Goal: Use online tool/utility: Utilize a website feature to perform a specific function

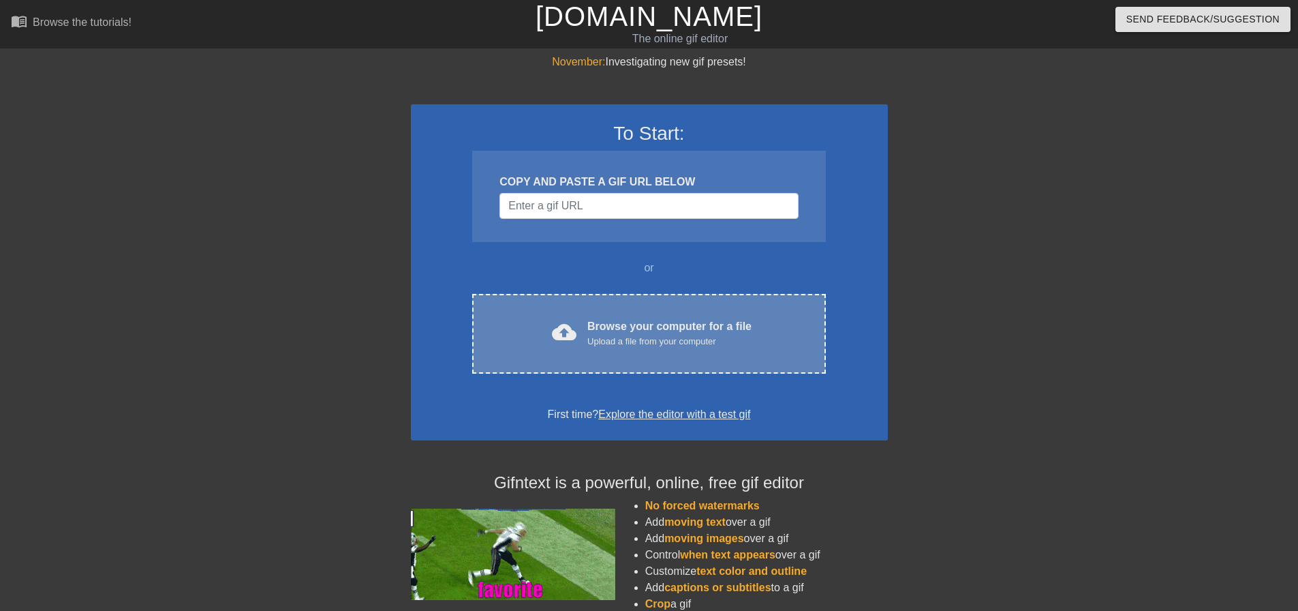
click at [714, 350] on div "cloud_upload Browse your computer for a file Upload a file from your computer C…" at bounding box center [648, 334] width 353 height 80
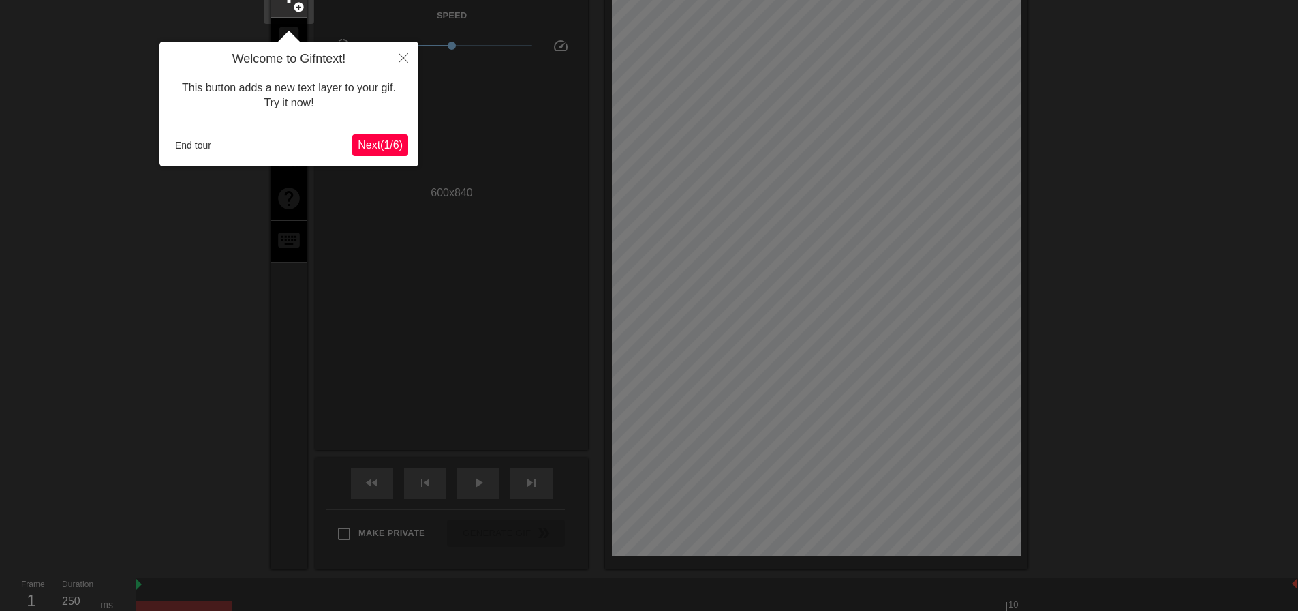
scroll to position [33, 0]
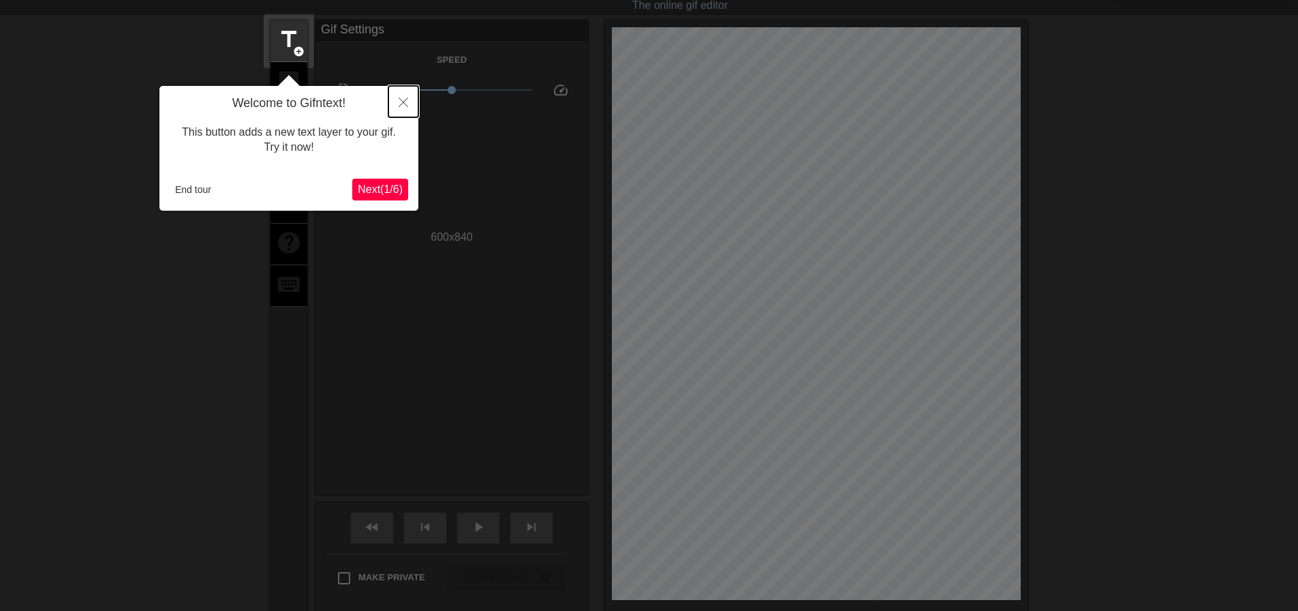
click at [408, 97] on button "Close" at bounding box center [404, 101] width 30 height 31
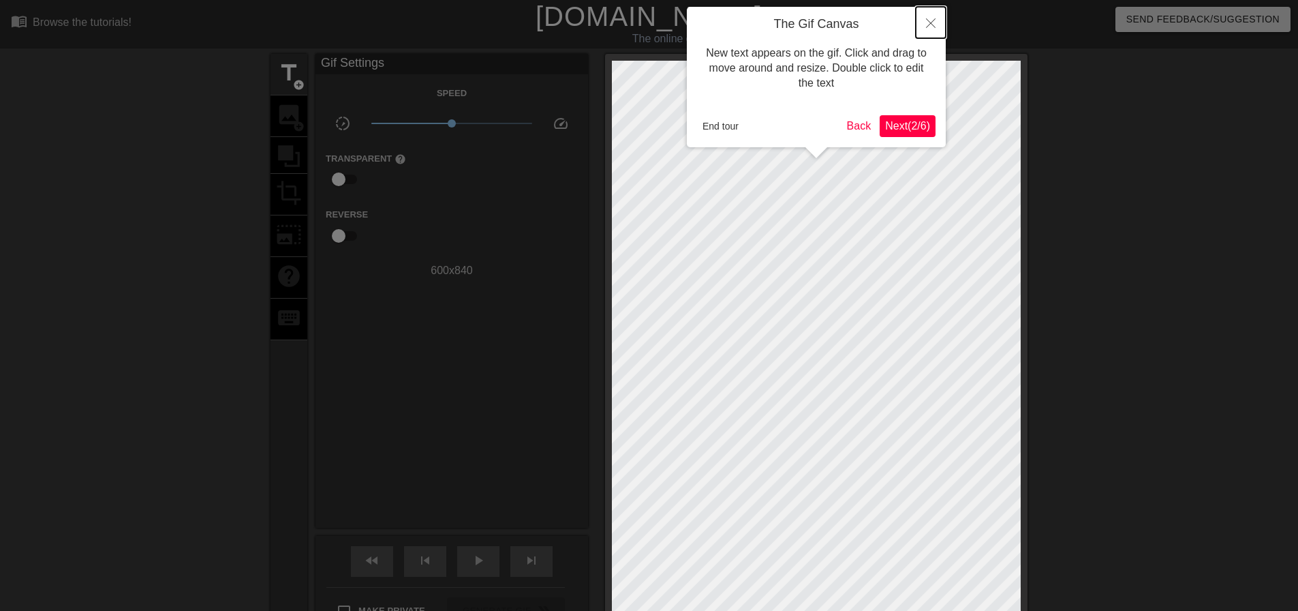
click at [931, 24] on icon "Close" at bounding box center [931, 23] width 10 height 10
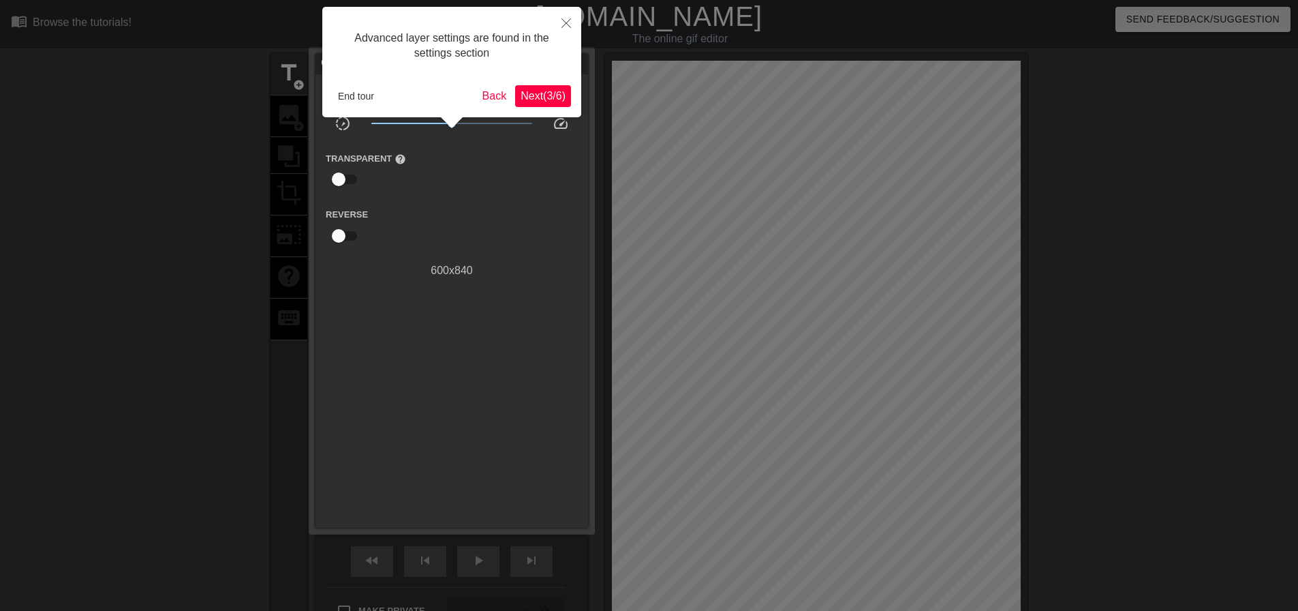
scroll to position [33, 0]
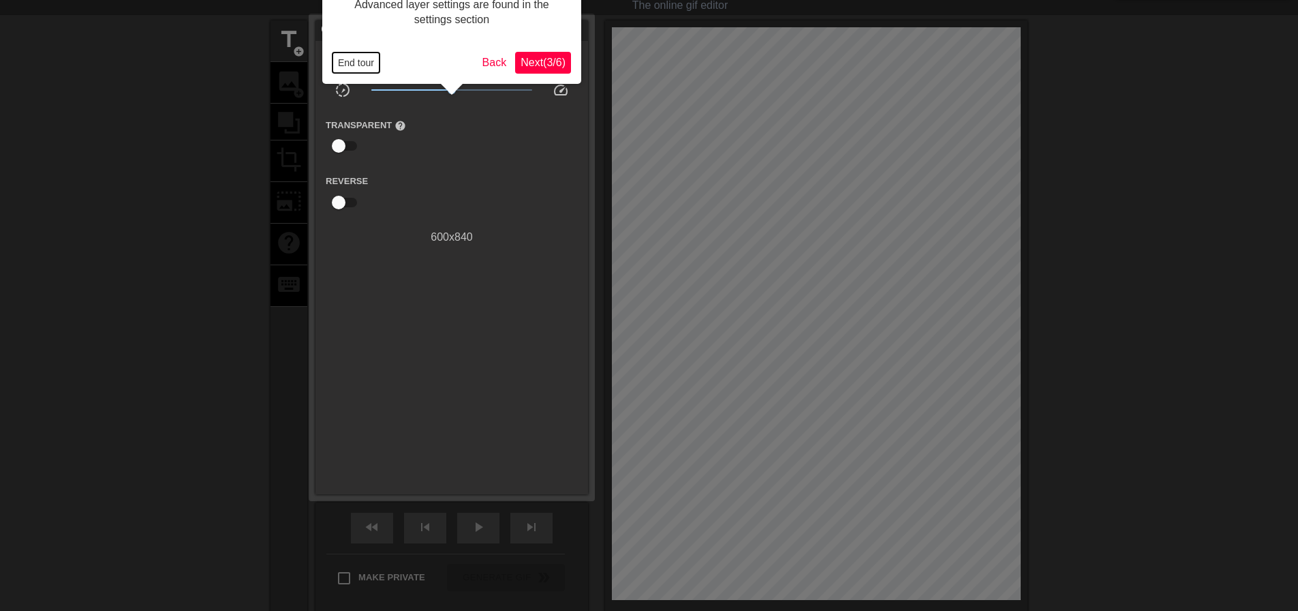
click at [344, 60] on button "End tour" at bounding box center [356, 62] width 47 height 20
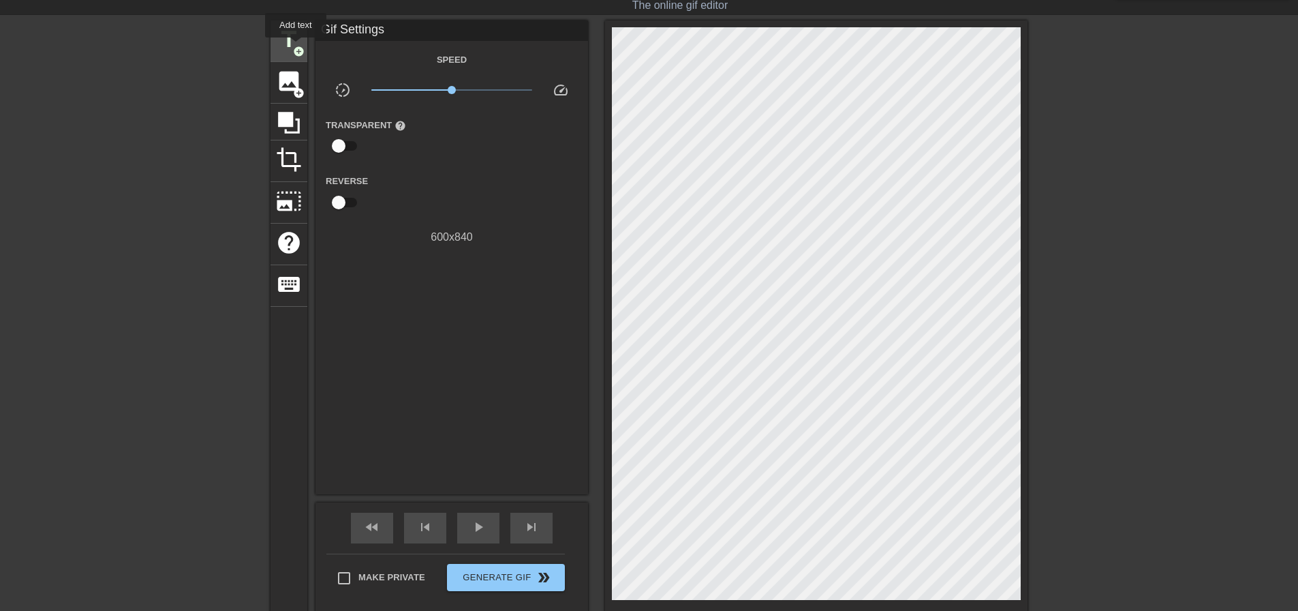
click at [296, 47] on span "add_circle" at bounding box center [299, 52] width 12 height 12
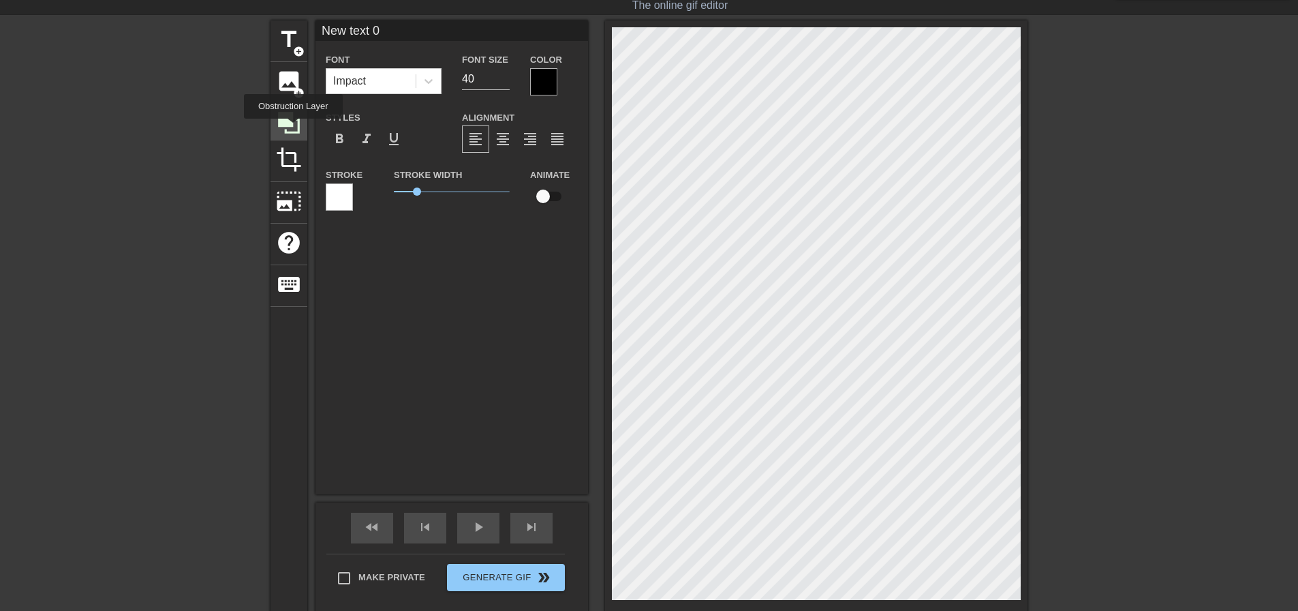
click at [293, 128] on icon at bounding box center [289, 123] width 26 height 26
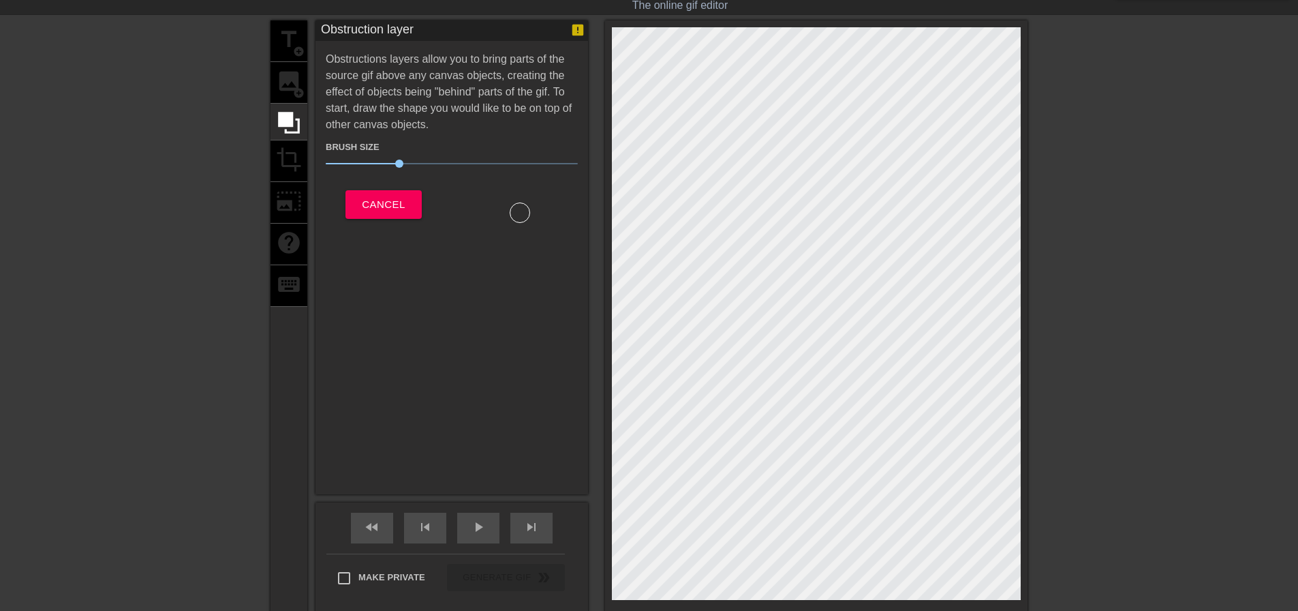
click at [290, 44] on div "title add_circle image add_circle crop photo_size_select_large help keyboard" at bounding box center [289, 316] width 37 height 593
click at [517, 217] on div at bounding box center [520, 212] width 20 height 20
drag, startPoint x: 397, startPoint y: 159, endPoint x: 557, endPoint y: 262, distance: 190.4
click at [422, 166] on span "38" at bounding box center [452, 163] width 252 height 16
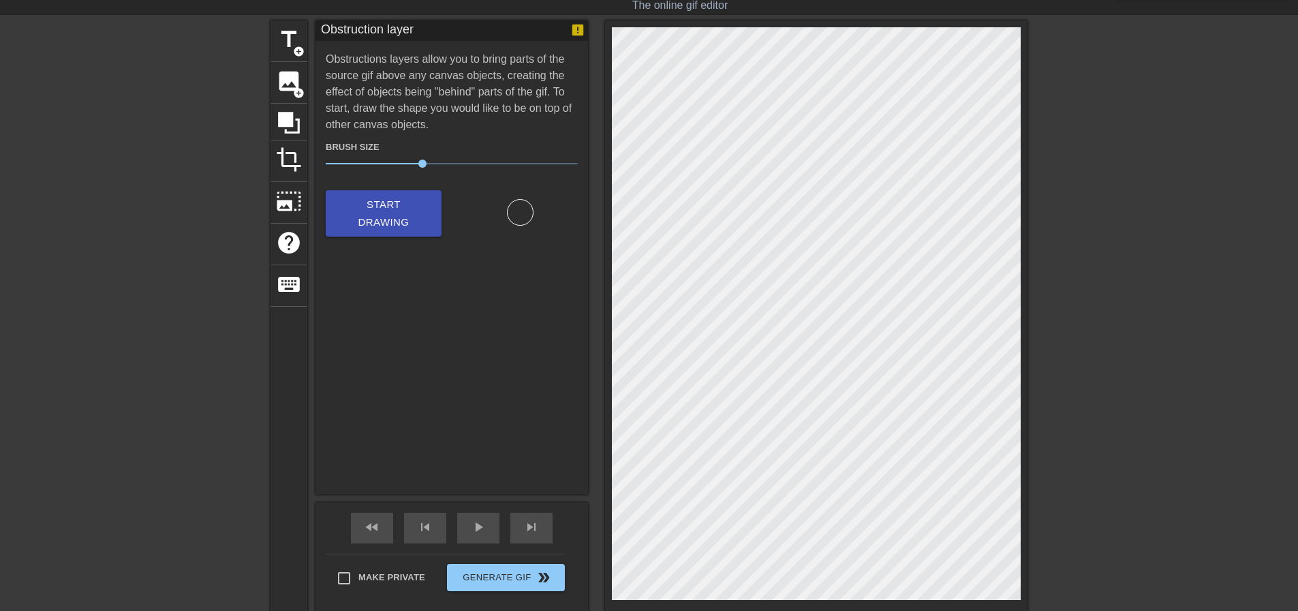
click at [1097, 391] on div at bounding box center [1146, 224] width 204 height 409
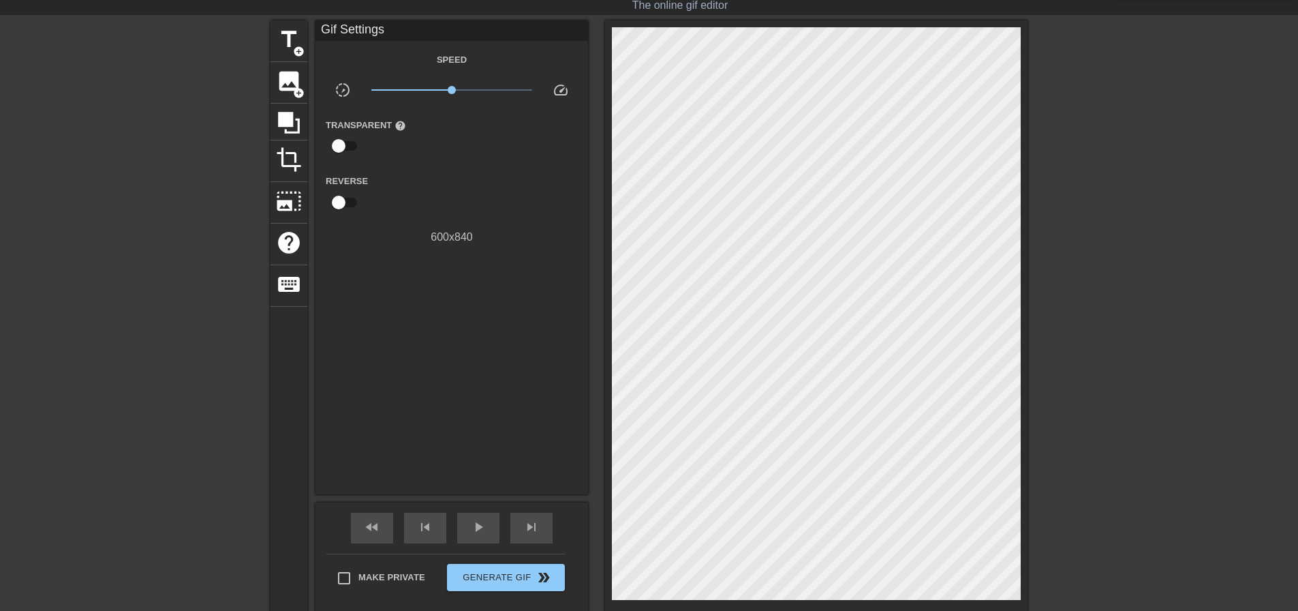
drag, startPoint x: 1024, startPoint y: 503, endPoint x: 1100, endPoint y: 455, distance: 90.4
click at [1127, 446] on div "title add_circle image add_circle crop photo_size_select_large help keyboard Gi…" at bounding box center [649, 316] width 1298 height 593
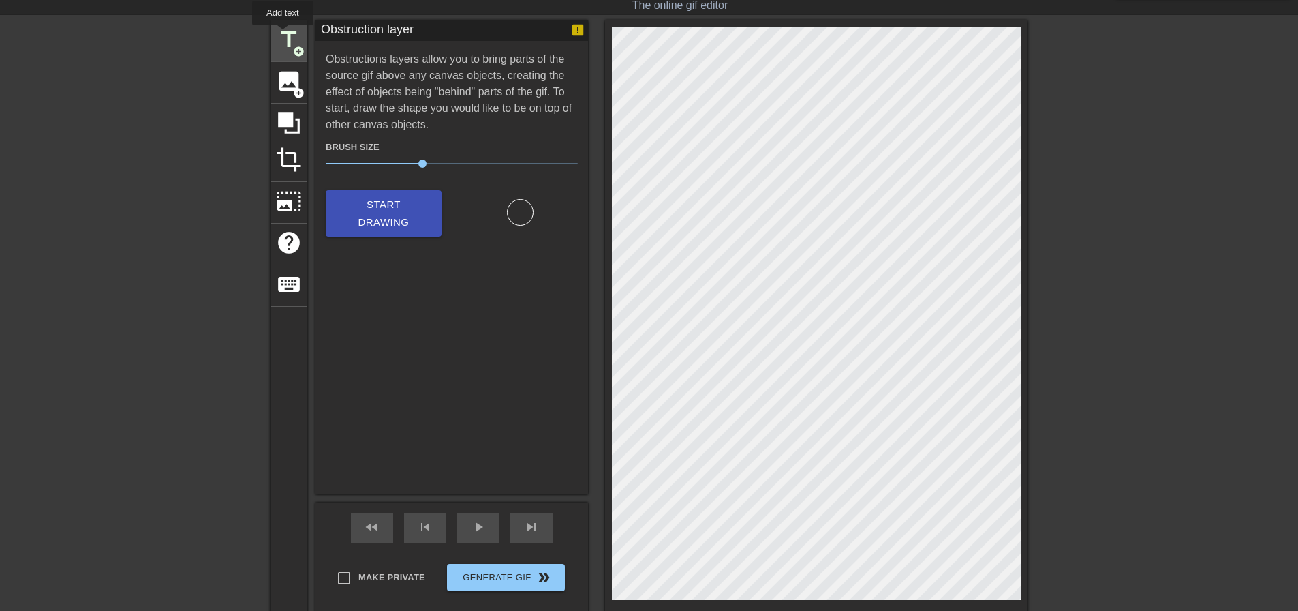
click at [283, 35] on span "title" at bounding box center [289, 40] width 26 height 26
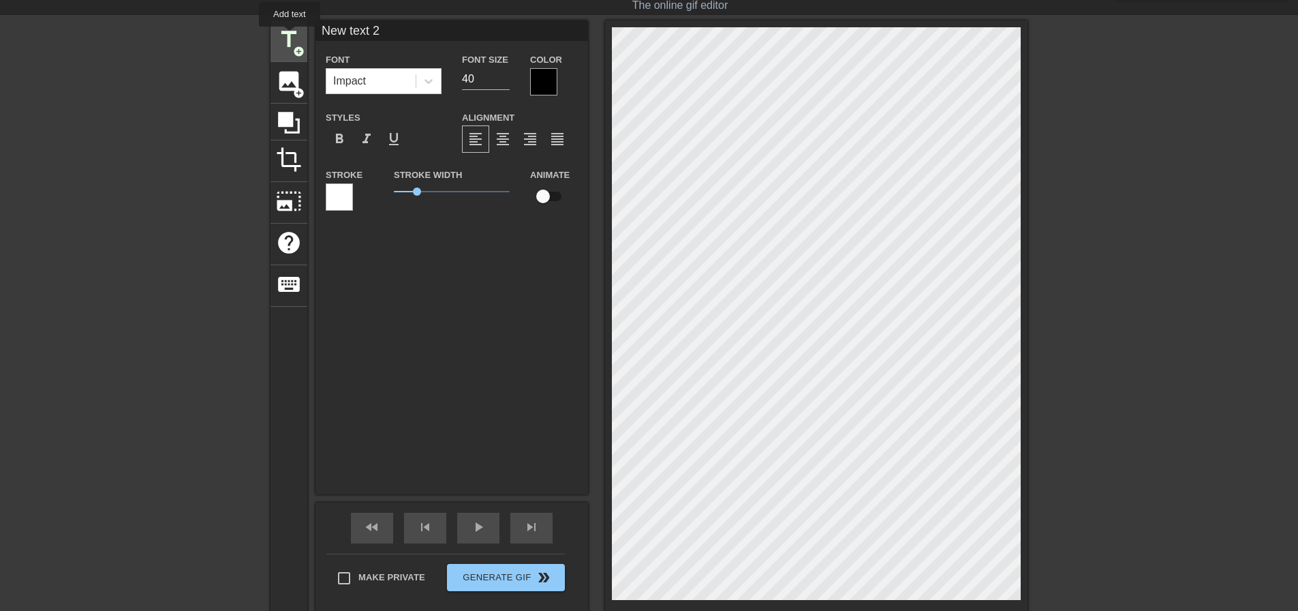
click at [290, 36] on span "title" at bounding box center [289, 40] width 26 height 26
type input "New text 3"
click at [292, 133] on icon at bounding box center [289, 123] width 26 height 26
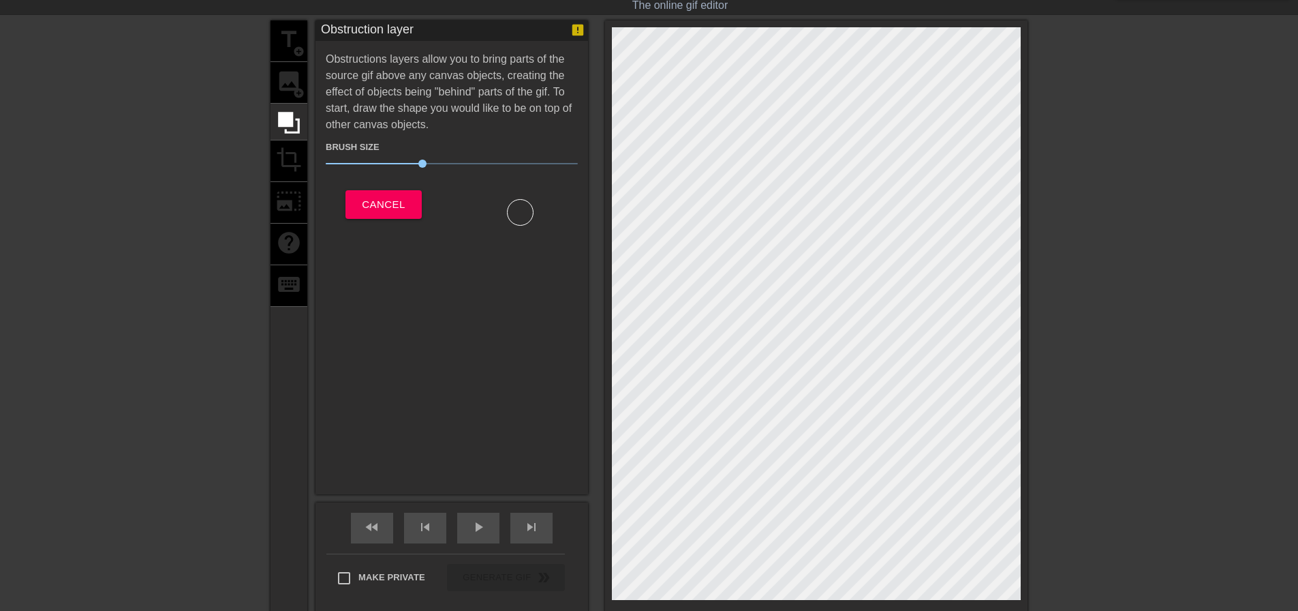
drag, startPoint x: 288, startPoint y: 164, endPoint x: 301, endPoint y: 66, distance: 98.3
click at [288, 155] on div "title add_circle image add_circle crop photo_size_select_large help keyboard" at bounding box center [289, 316] width 37 height 593
click at [395, 193] on button "Cancel" at bounding box center [384, 204] width 76 height 29
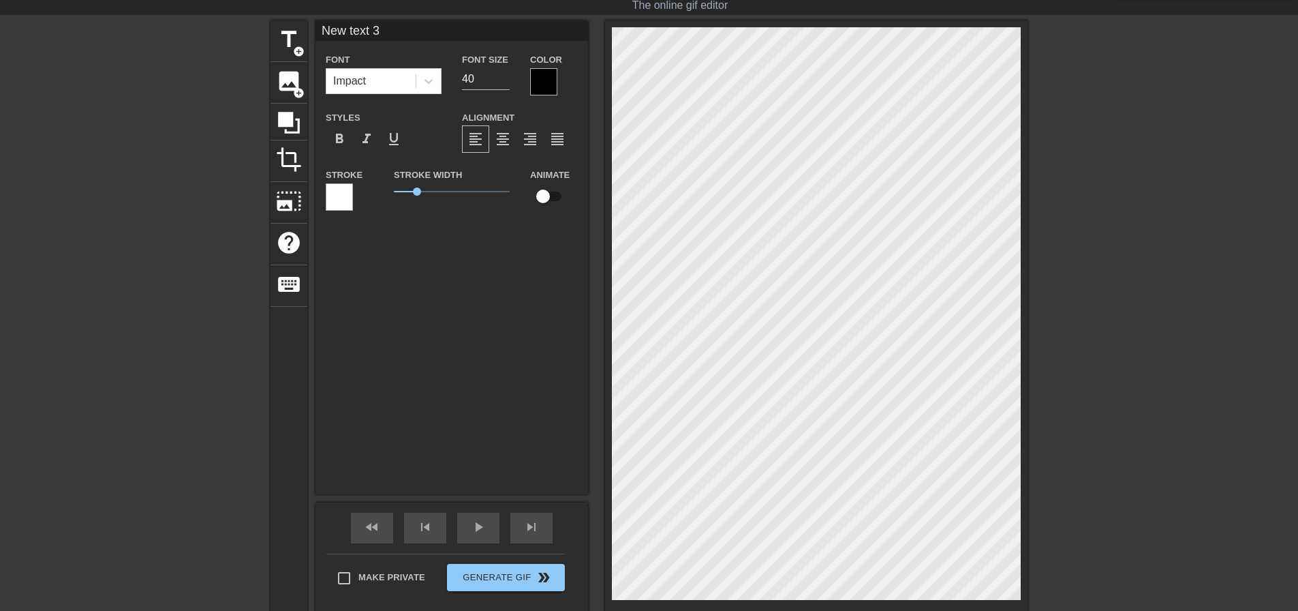
click at [396, 204] on div "Stroke Width 1" at bounding box center [452, 194] width 136 height 57
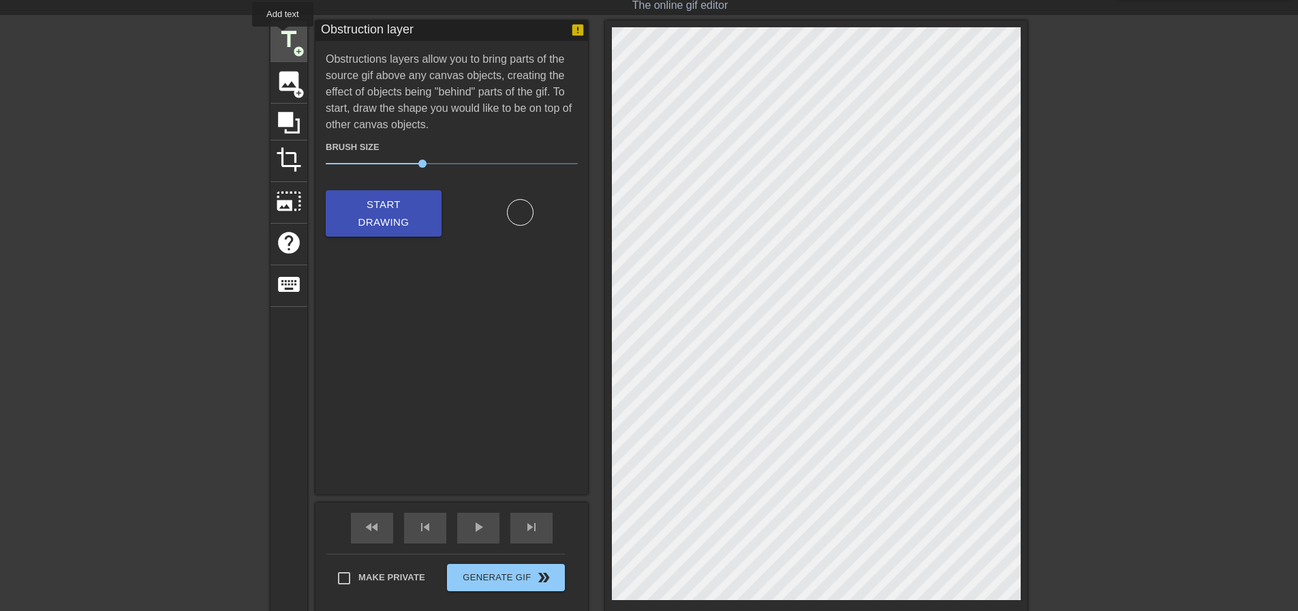
drag, startPoint x: 1021, startPoint y: 537, endPoint x: 283, endPoint y: 36, distance: 892.1
click at [283, 36] on span "title" at bounding box center [289, 40] width 26 height 26
